Goal: Find contact information

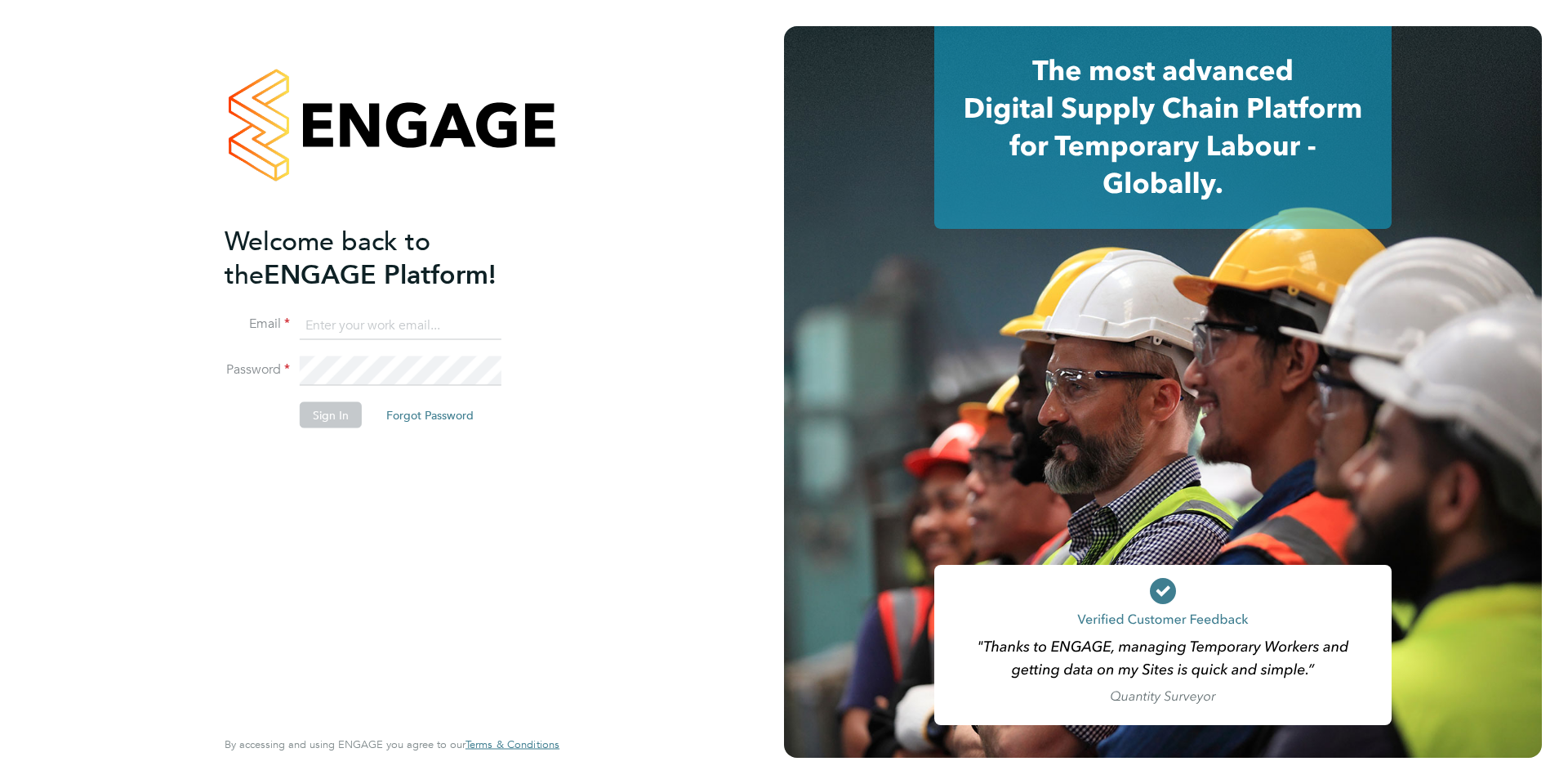
type input "[EMAIL_ADDRESS][DOMAIN_NAME]"
click at [316, 418] on button "Sign In" at bounding box center [330, 414] width 62 height 26
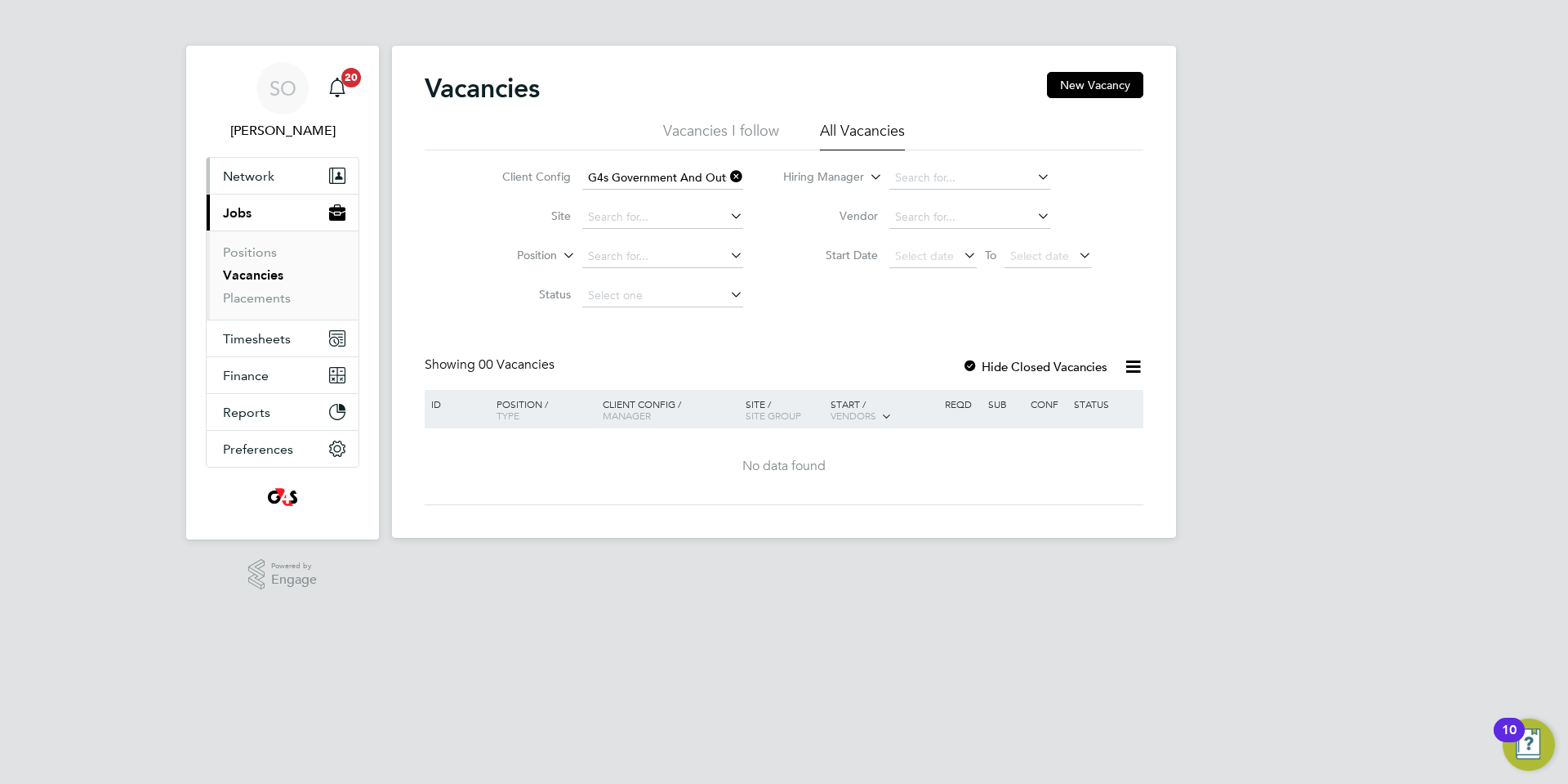
click at [258, 174] on span "Network" at bounding box center [249, 177] width 52 height 16
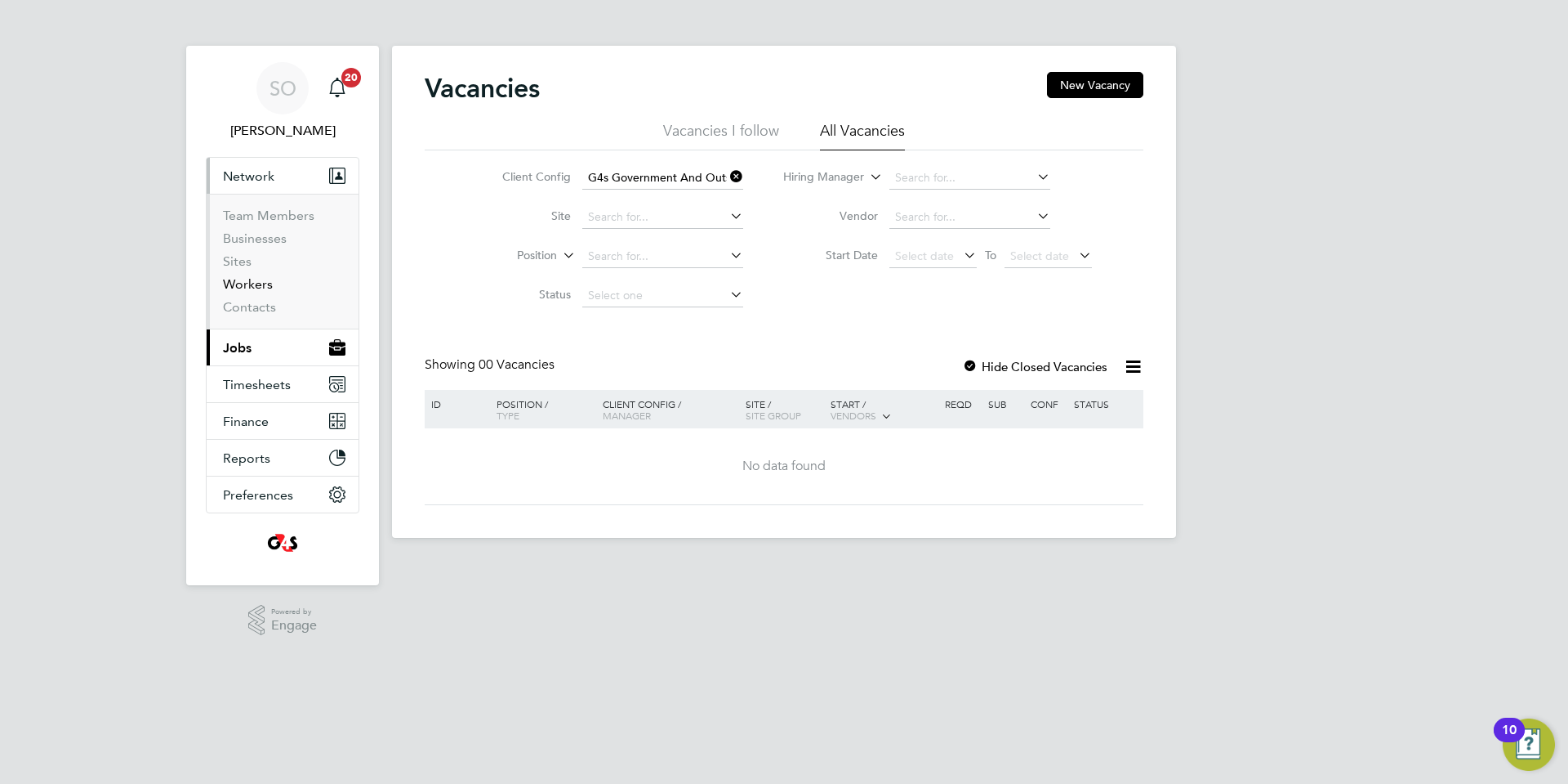
click at [268, 289] on link "Workers" at bounding box center [248, 284] width 50 height 16
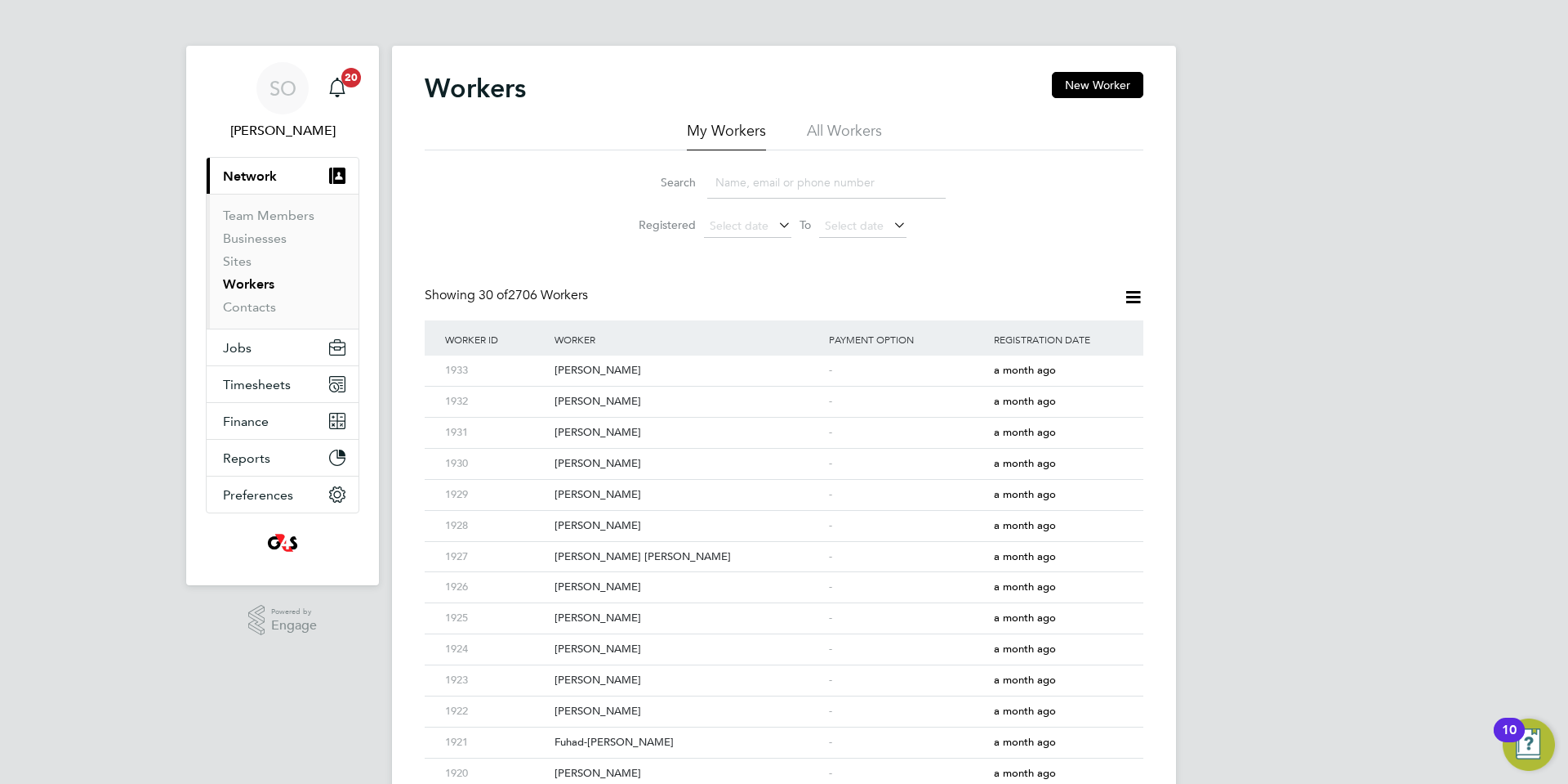
click at [831, 129] on li "All Workers" at bounding box center [845, 136] width 75 height 30
click at [787, 184] on input at bounding box center [826, 183] width 238 height 32
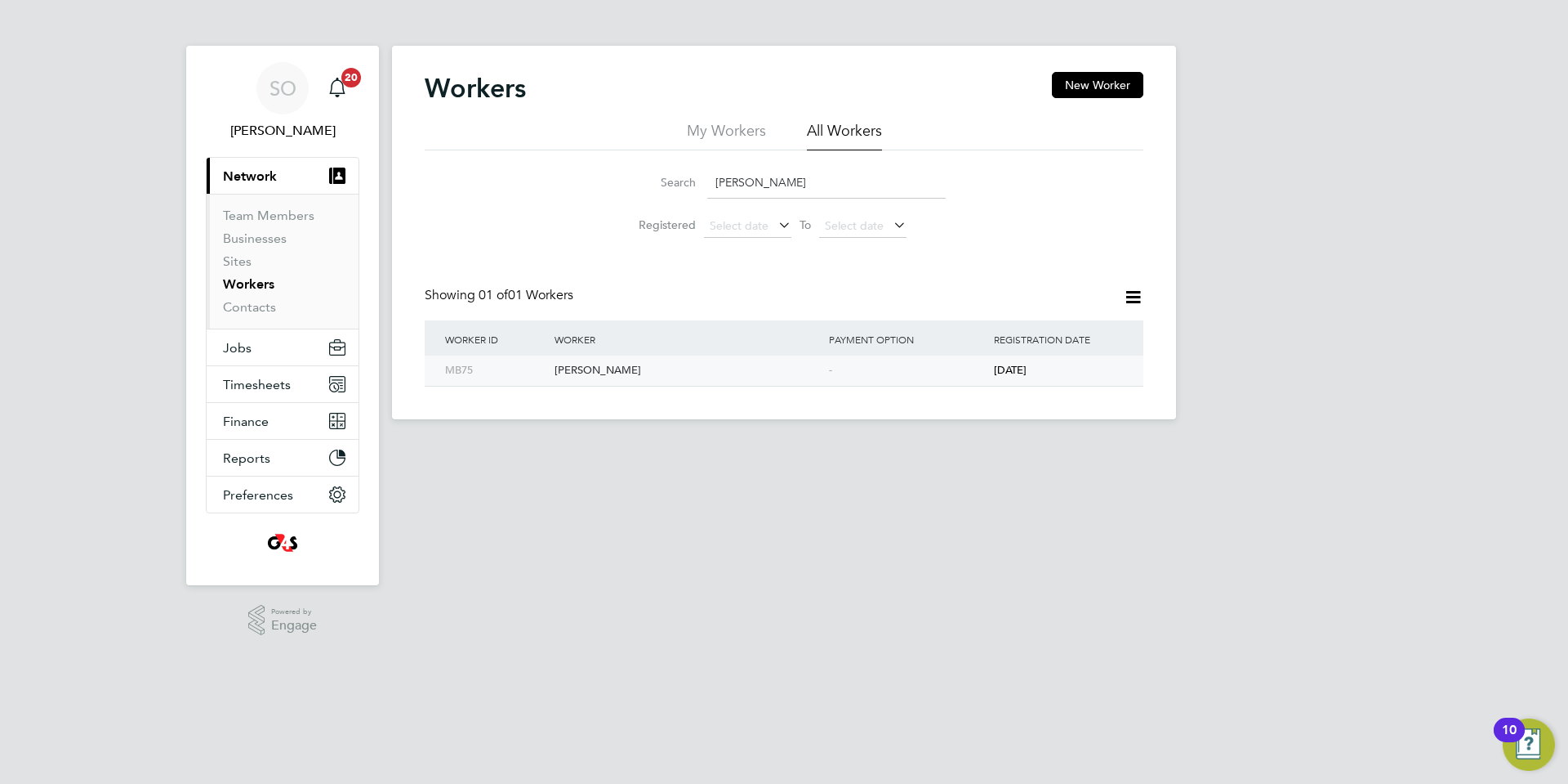
click at [816, 371] on div "Momota Begum" at bounding box center [687, 370] width 275 height 30
drag, startPoint x: 771, startPoint y: 187, endPoint x: 562, endPoint y: 184, distance: 209.0
click at [562, 183] on div "Search momot Registered Select date To Select date" at bounding box center [784, 198] width 719 height 95
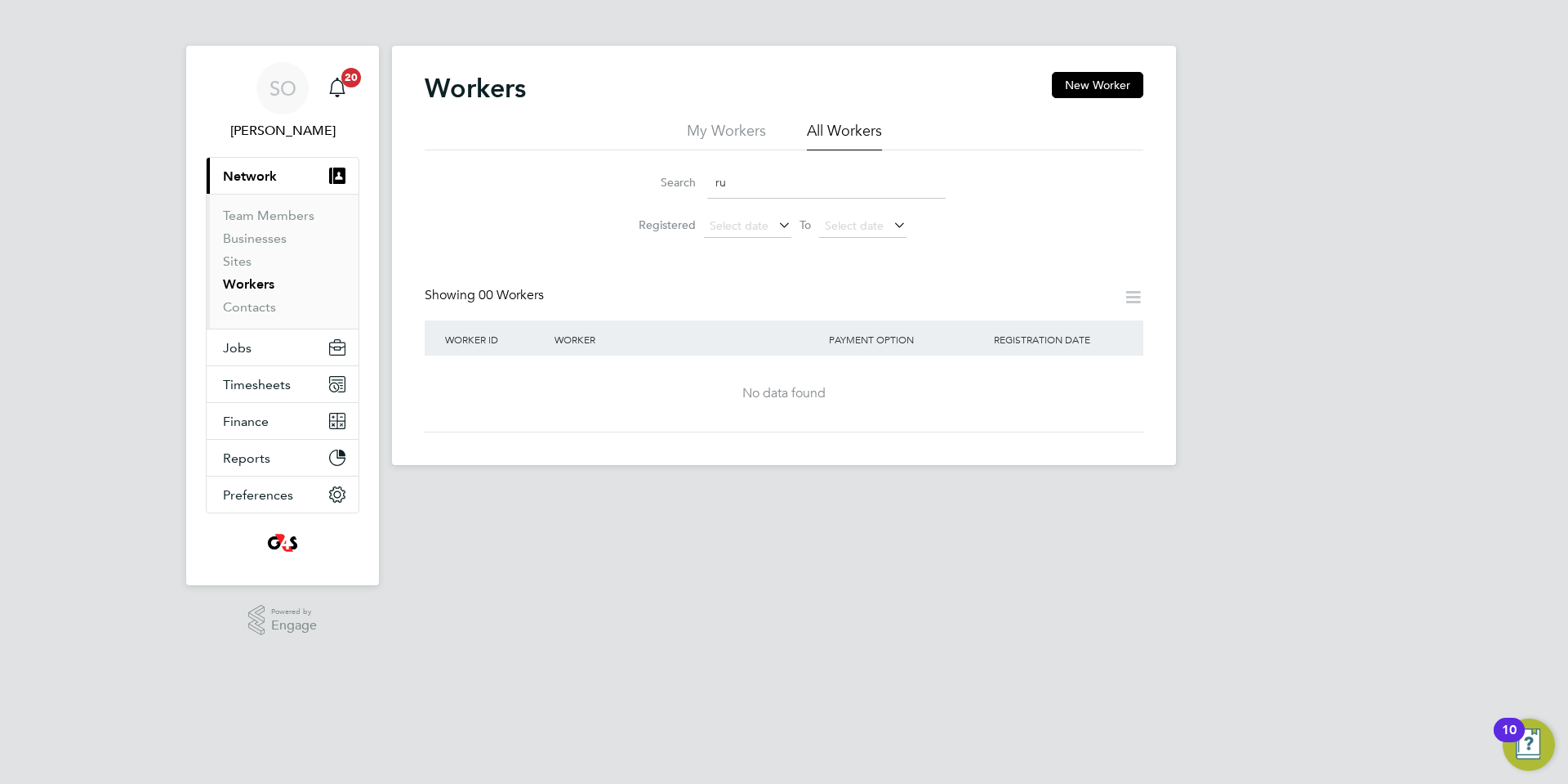
type input "r"
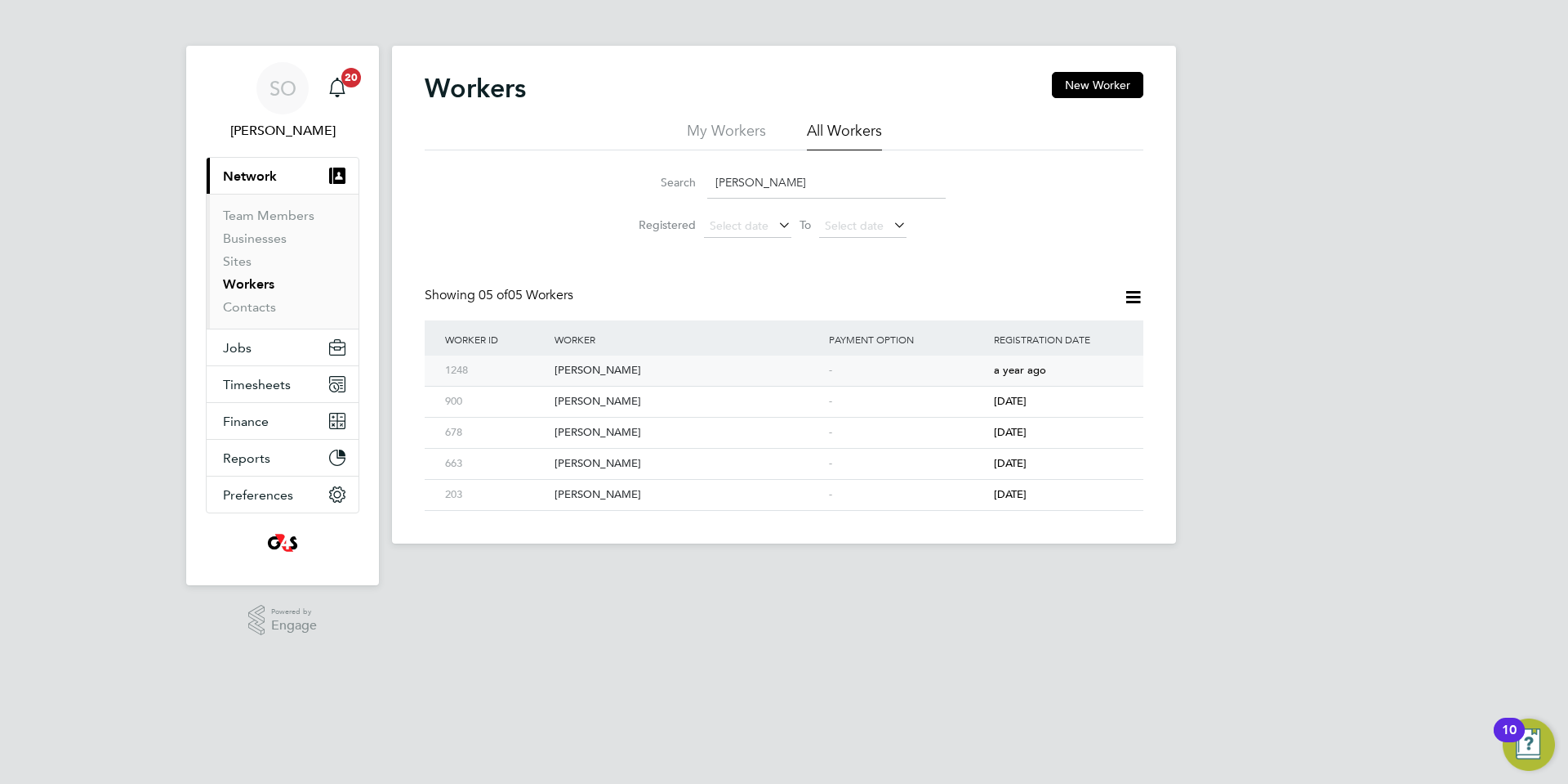
click at [768, 372] on div "Millie Clarke" at bounding box center [687, 370] width 275 height 30
drag, startPoint x: 782, startPoint y: 180, endPoint x: 677, endPoint y: 190, distance: 105.5
click at [677, 190] on div "Search millie" at bounding box center [784, 183] width 323 height 32
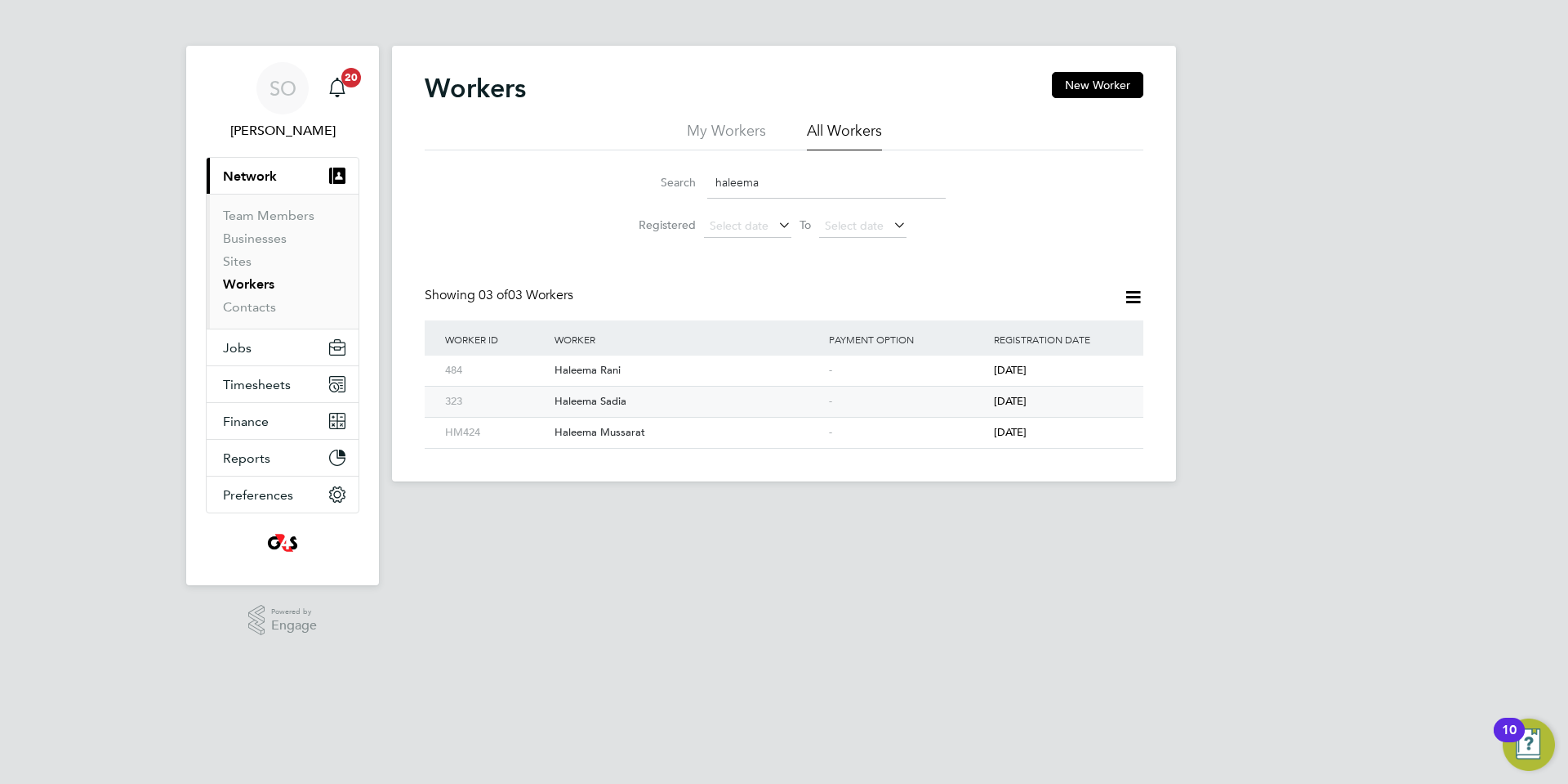
click at [693, 413] on div "Haleema Sadia" at bounding box center [687, 401] width 275 height 30
drag, startPoint x: 693, startPoint y: 186, endPoint x: 545, endPoint y: 185, distance: 148.0
click at [546, 183] on div "Search haleema Registered Select date To Select date" at bounding box center [784, 198] width 719 height 95
type input "a"
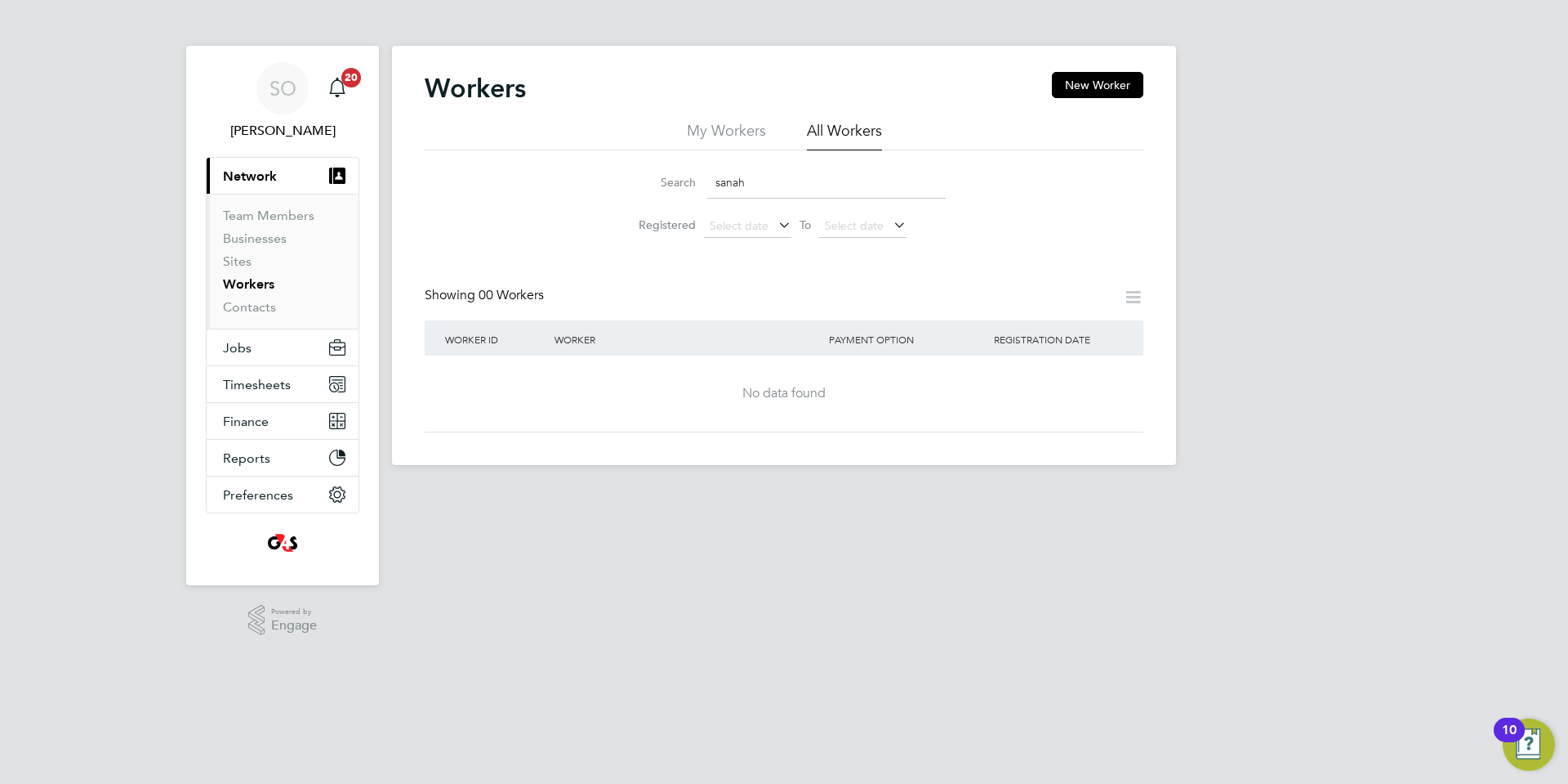
drag, startPoint x: 780, startPoint y: 184, endPoint x: 648, endPoint y: 181, distance: 132.0
click at [648, 181] on div "Search sanah" at bounding box center [784, 183] width 323 height 32
drag, startPoint x: 756, startPoint y: 180, endPoint x: 635, endPoint y: 175, distance: 121.1
click at [636, 175] on div "Search parveen" at bounding box center [784, 183] width 323 height 32
drag, startPoint x: 734, startPoint y: 181, endPoint x: 641, endPoint y: 180, distance: 93.0
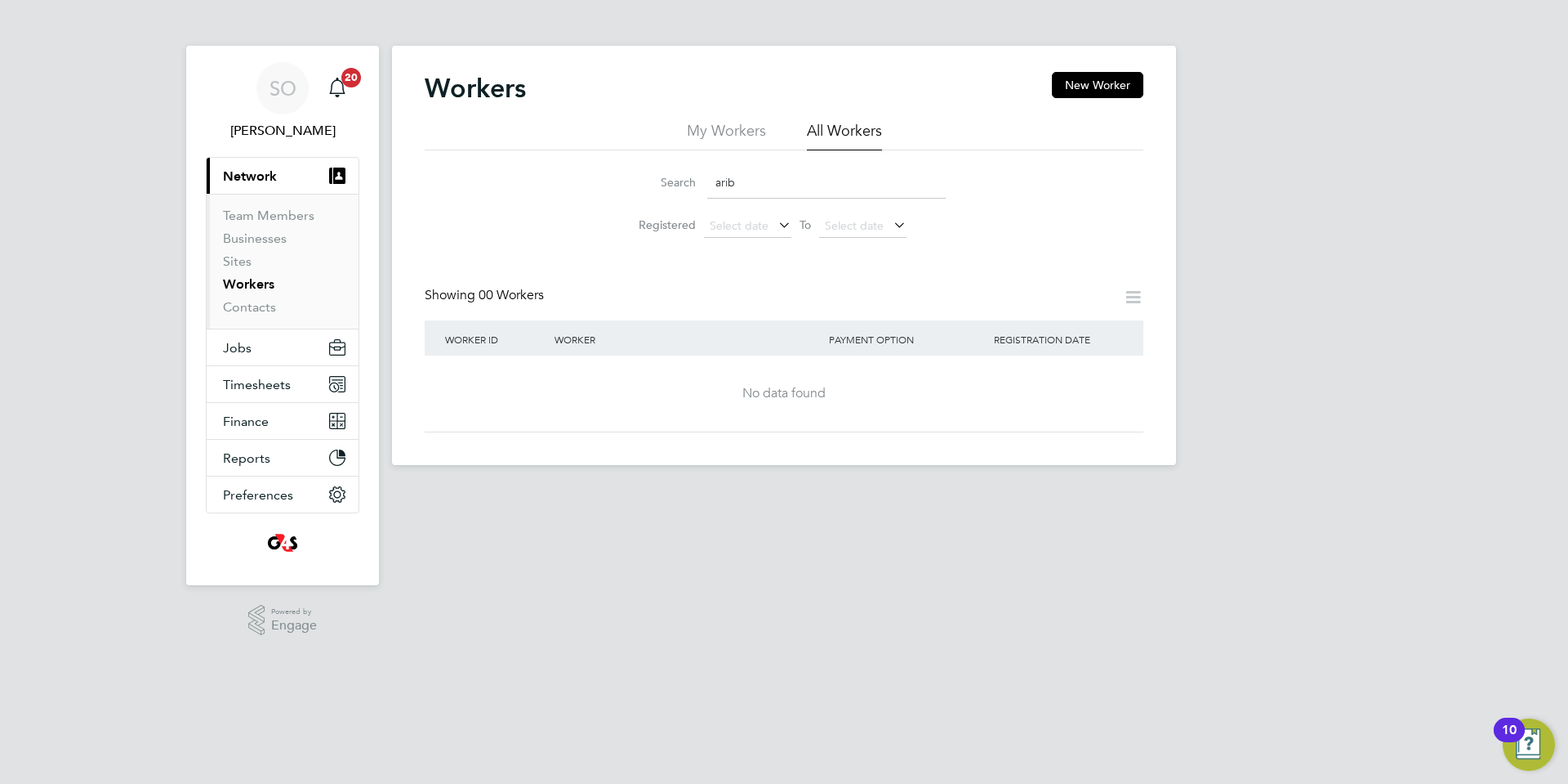
click at [641, 179] on div "Search arib" at bounding box center [784, 183] width 323 height 32
drag, startPoint x: 787, startPoint y: 179, endPoint x: 635, endPoint y: 191, distance: 152.5
click at [635, 190] on div "Search oluwab" at bounding box center [784, 183] width 323 height 32
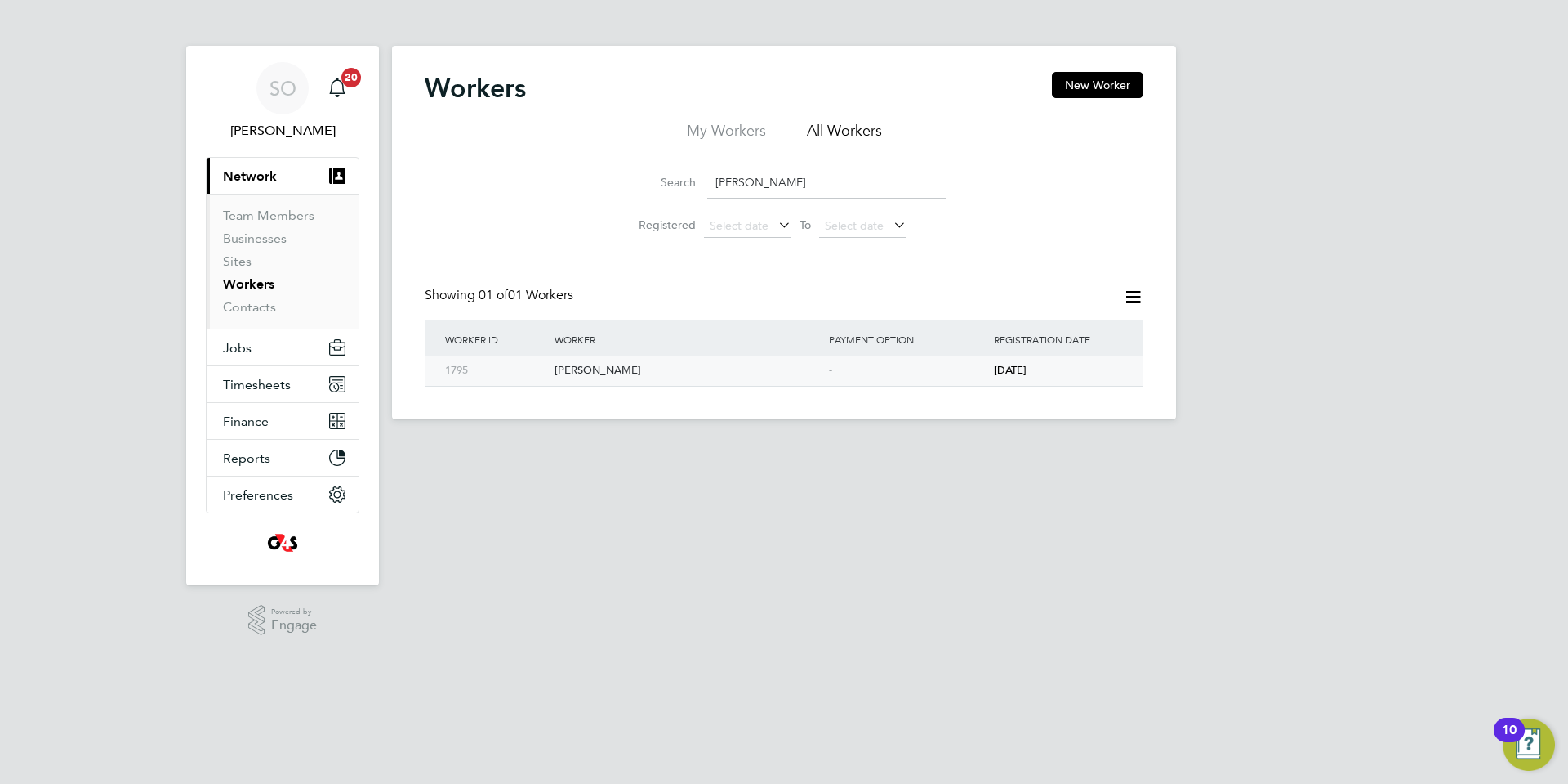
click at [651, 363] on div "Chloe Harker" at bounding box center [687, 370] width 275 height 30
drag, startPoint x: 766, startPoint y: 187, endPoint x: 634, endPoint y: 185, distance: 132.0
click at [634, 183] on div "Search harker" at bounding box center [784, 183] width 323 height 32
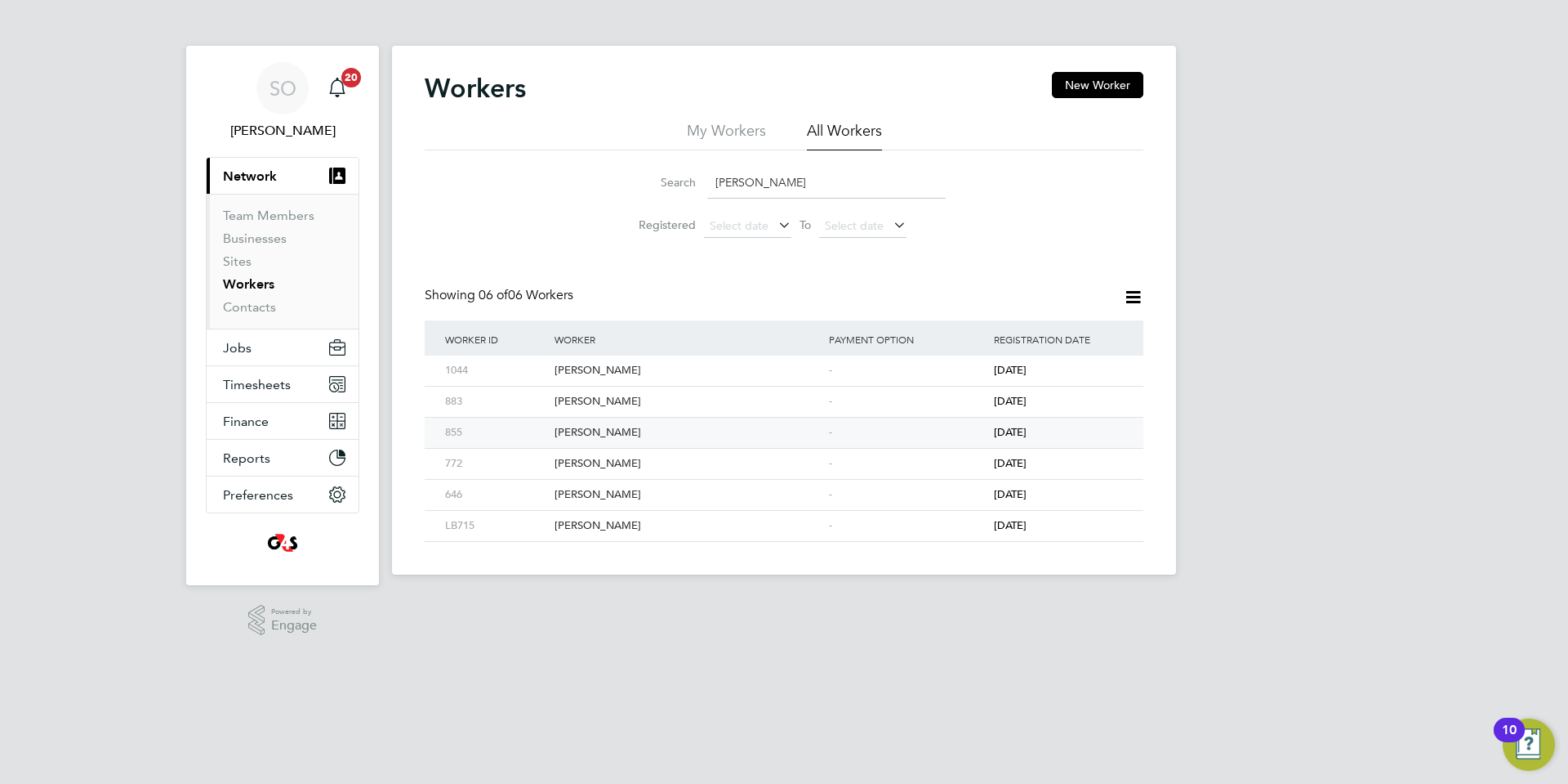
type input "bailey"
click at [649, 439] on div "[PERSON_NAME]" at bounding box center [687, 433] width 275 height 30
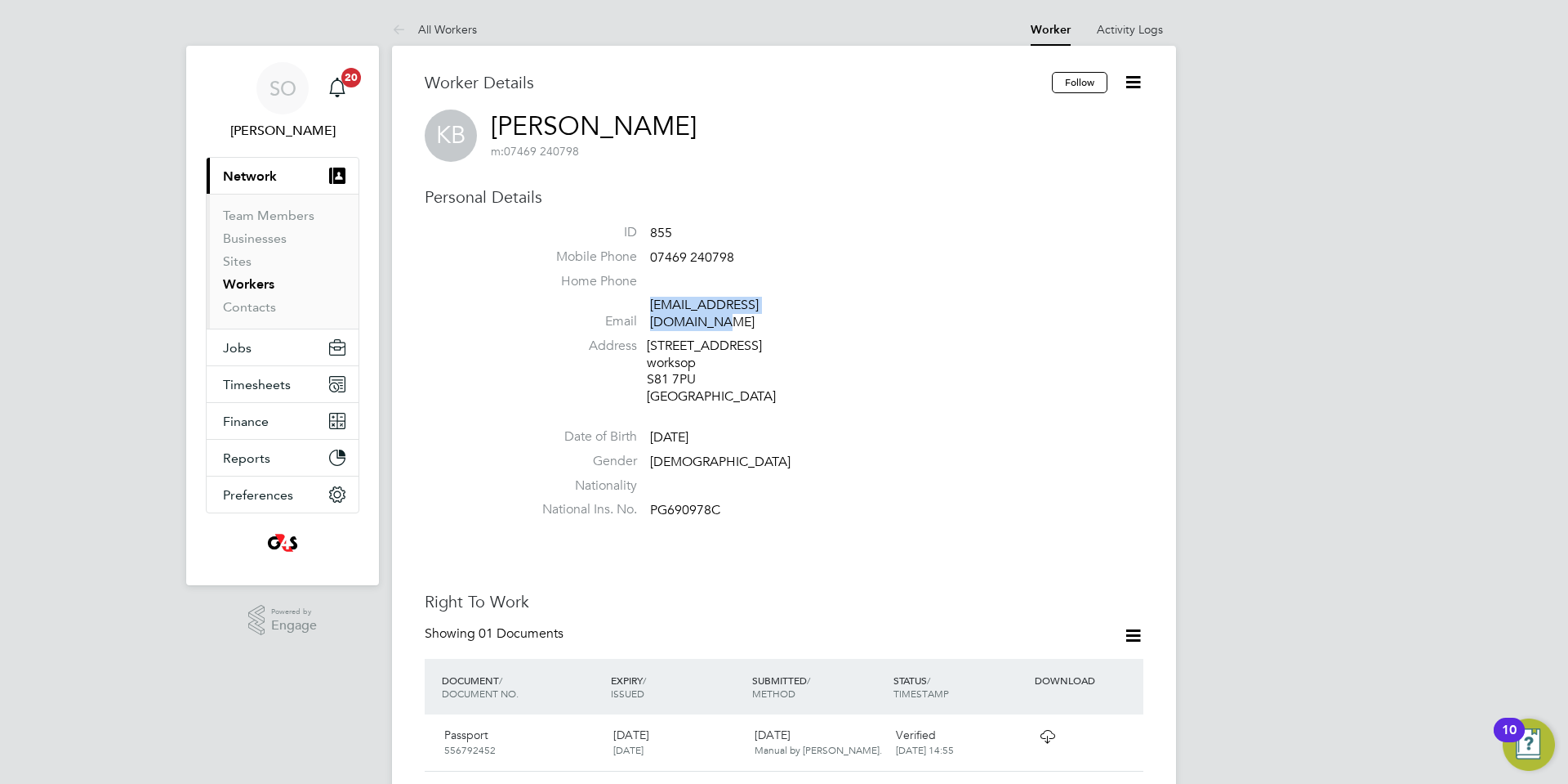
drag, startPoint x: 806, startPoint y: 309, endPoint x: 650, endPoint y: 309, distance: 156.0
click at [650, 309] on li "Email [EMAIL_ADDRESS][DOMAIN_NAME]" at bounding box center [833, 317] width 621 height 40
copy link "[EMAIL_ADDRESS][DOMAIN_NAME]"
